Goal: Task Accomplishment & Management: Complete application form

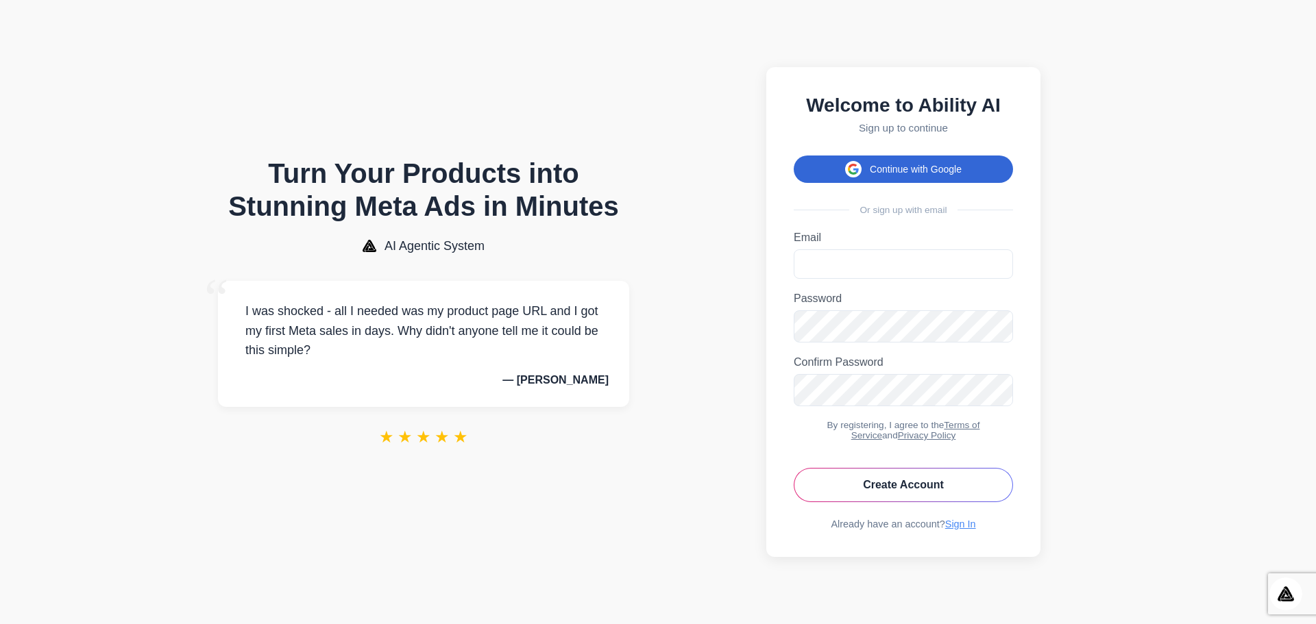
click at [936, 165] on button "Continue with Google" at bounding box center [903, 169] width 219 height 27
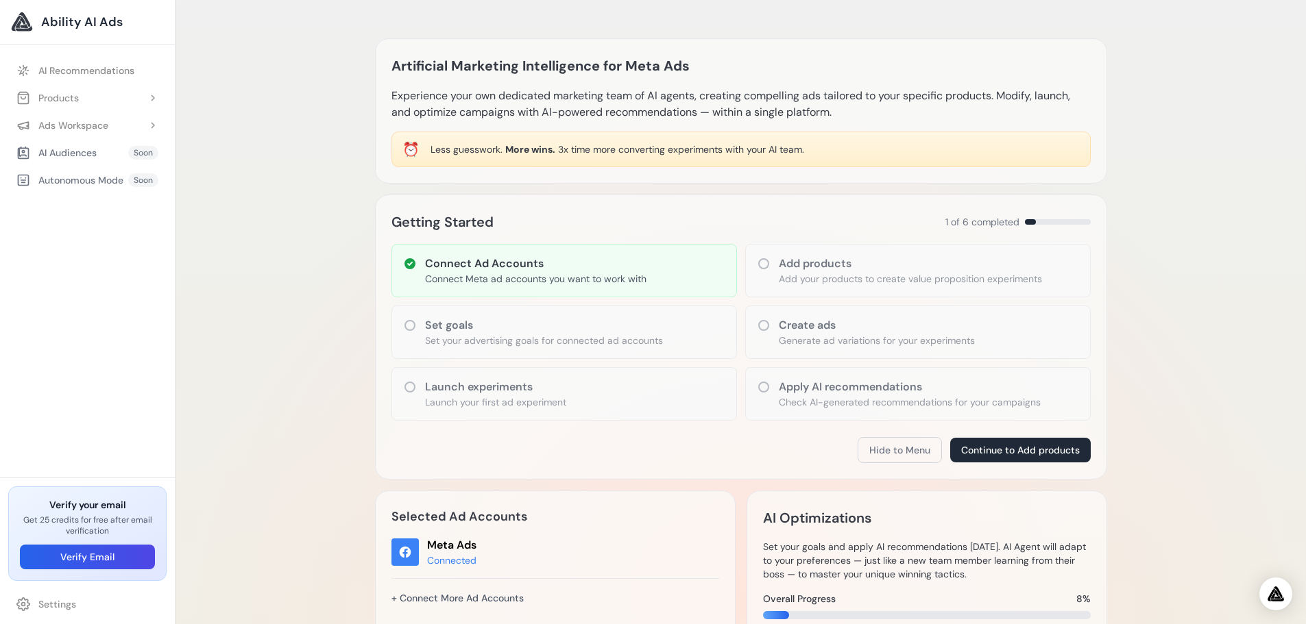
click at [315, 166] on div "Artificial Marketing Intelligence for Meta Ads Experience your own dedicated ma…" at bounding box center [740, 595] width 1130 height 1190
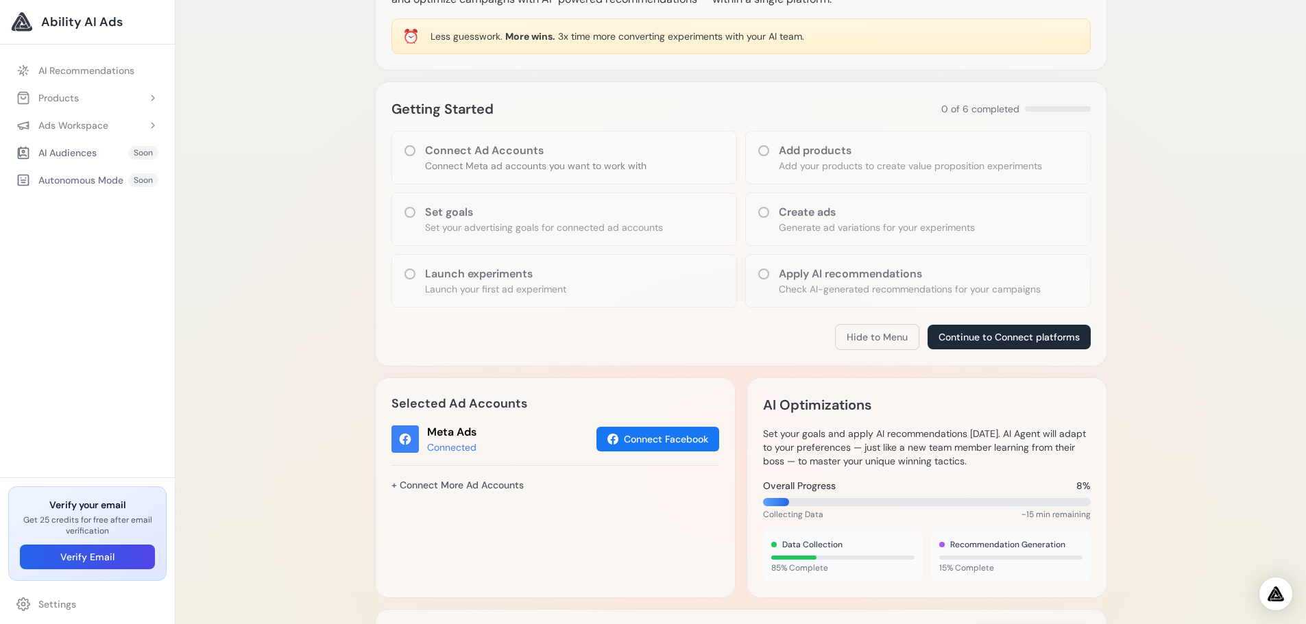
scroll to position [137, 0]
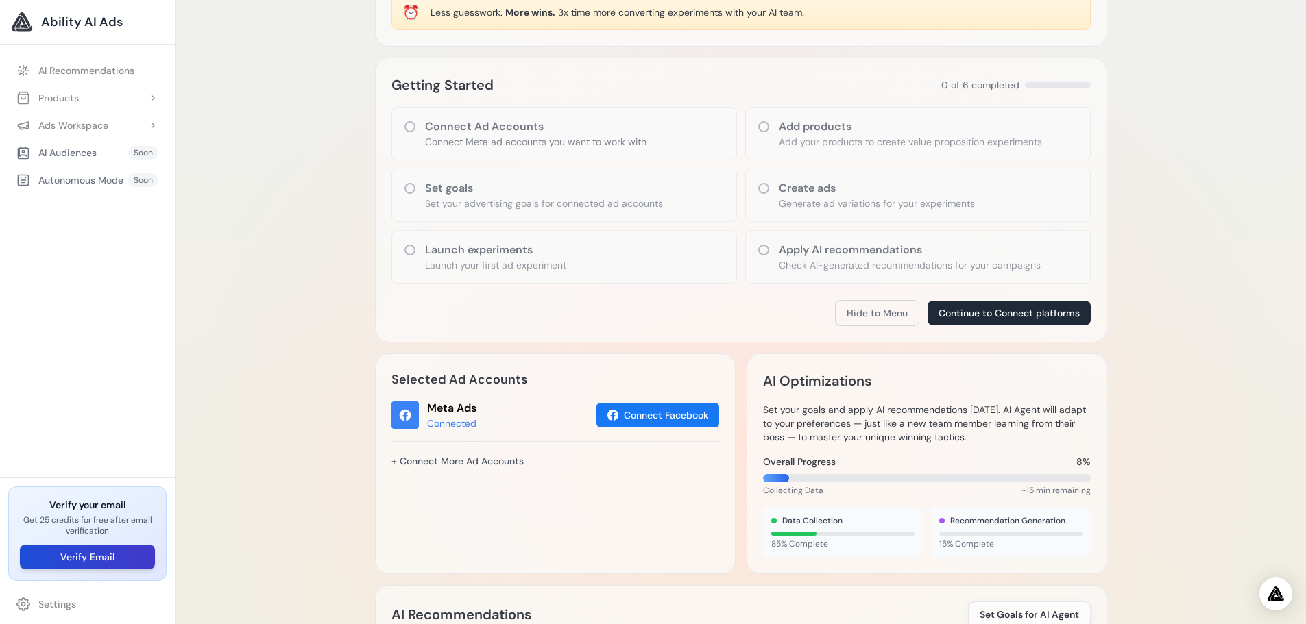
click at [76, 560] on button "Verify Email" at bounding box center [87, 557] width 135 height 25
click at [360, 212] on div "Artificial Marketing Intelligence for Meta Ads Experience your own dedicated ma…" at bounding box center [740, 441] width 1130 height 1156
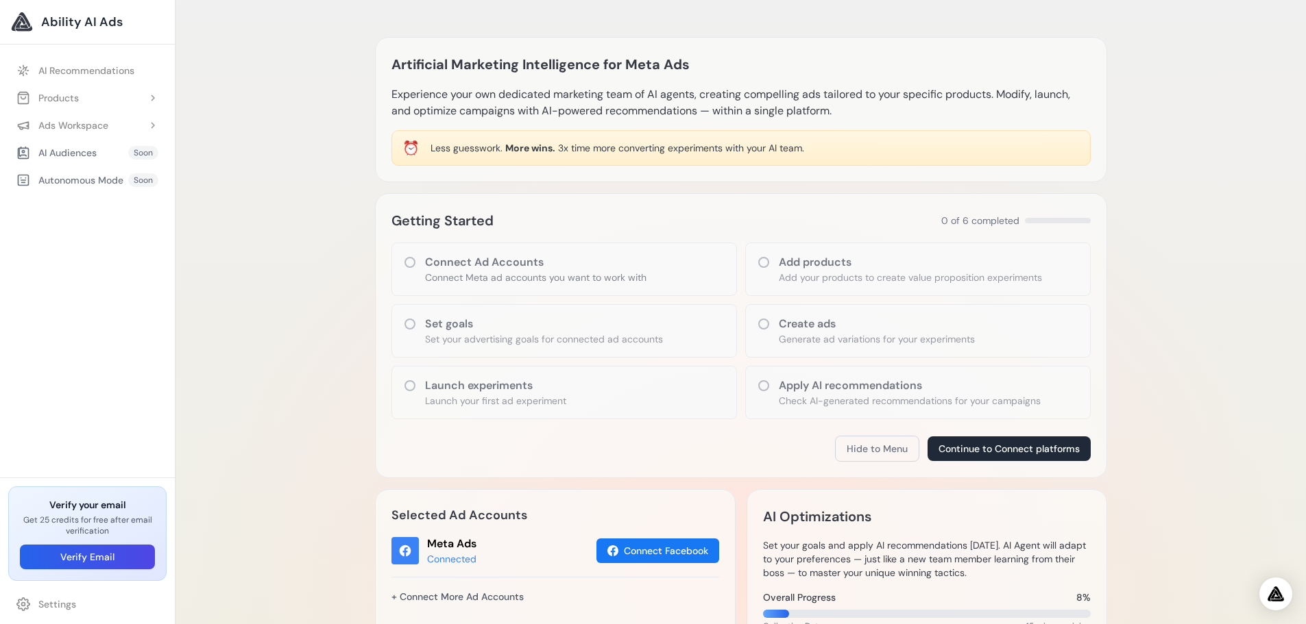
scroll to position [0, 0]
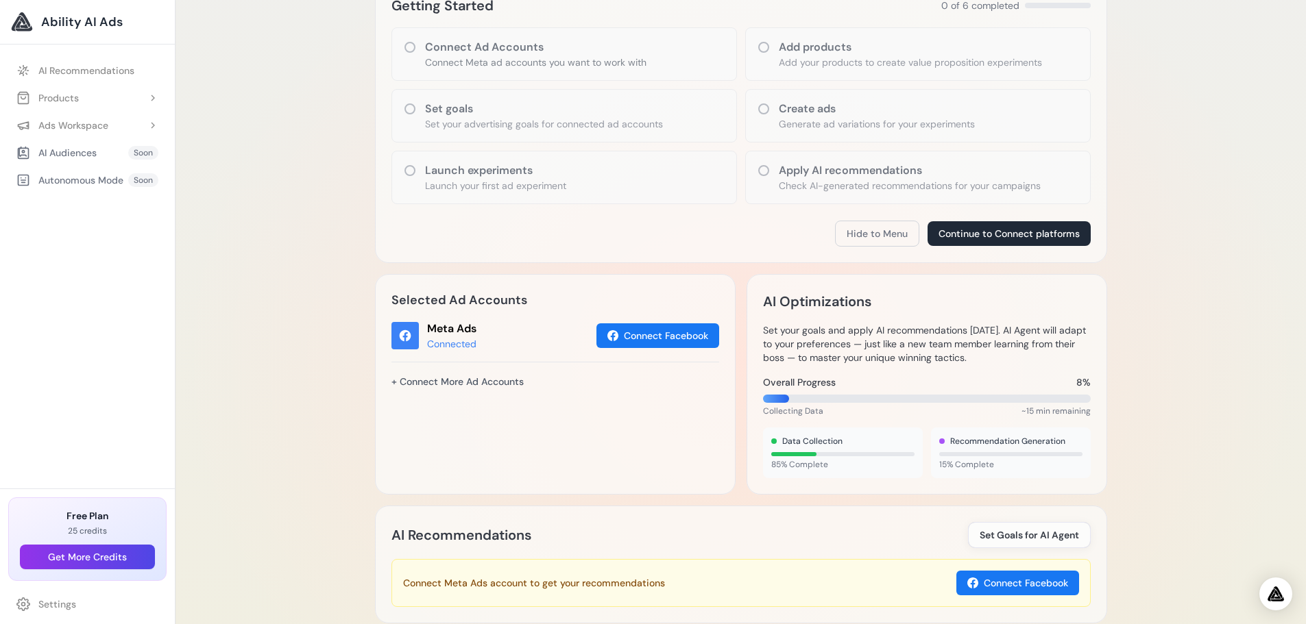
scroll to position [120, 0]
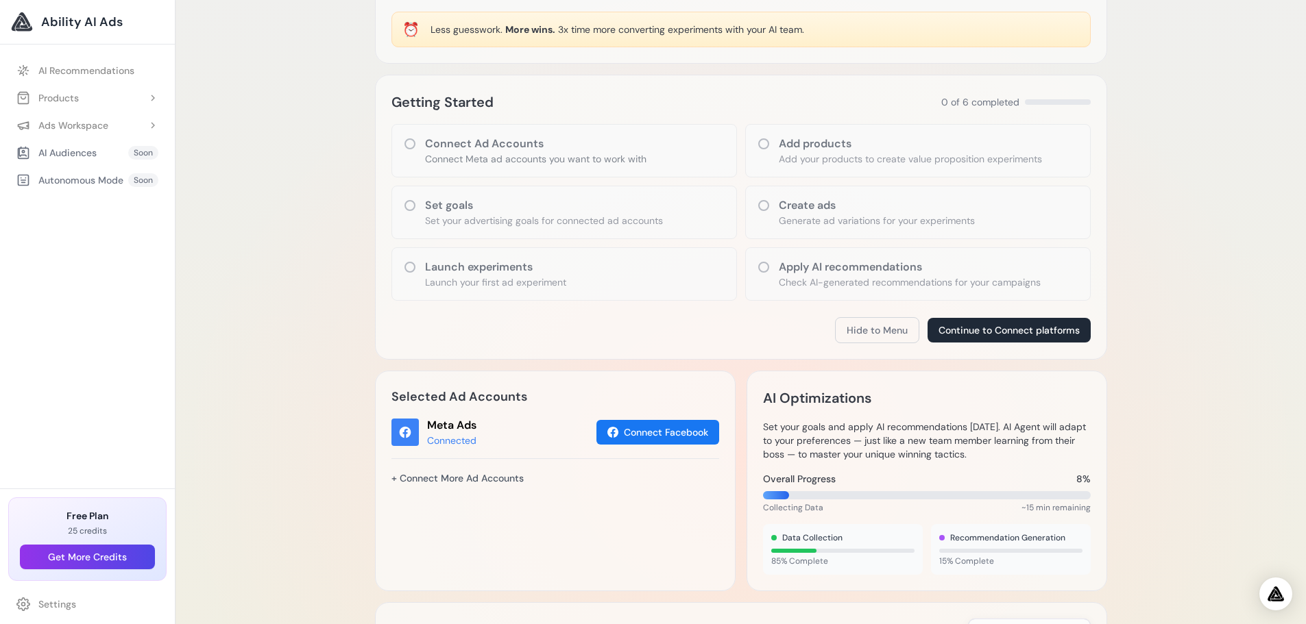
click at [327, 243] on div "Artificial Marketing Intelligence for Meta Ads Experience your own dedicated ma…" at bounding box center [740, 458] width 1130 height 1156
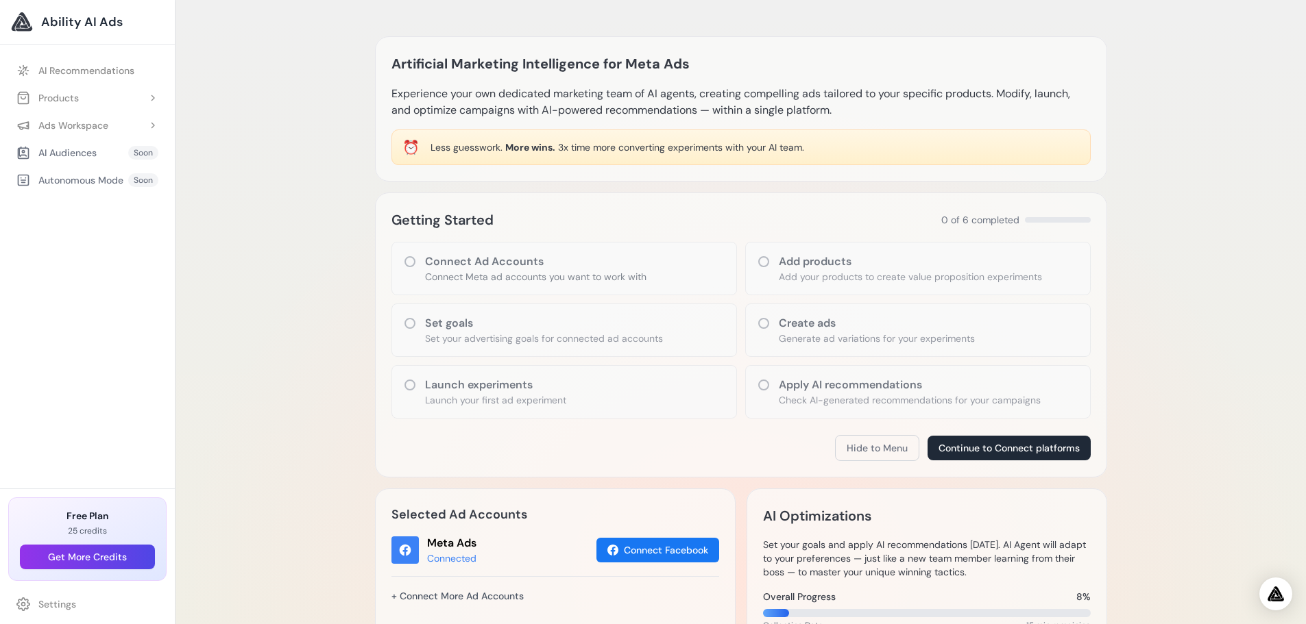
scroll to position [0, 0]
